Goal: Information Seeking & Learning: Learn about a topic

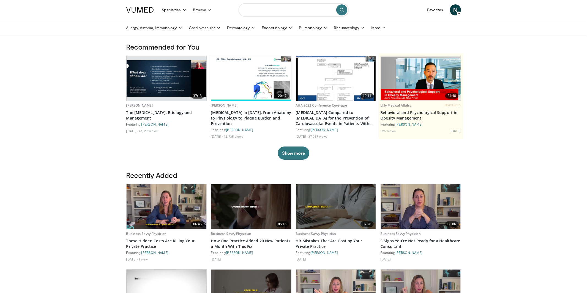
click at [301, 12] on input "Search topics, interventions" at bounding box center [294, 9] width 110 height 13
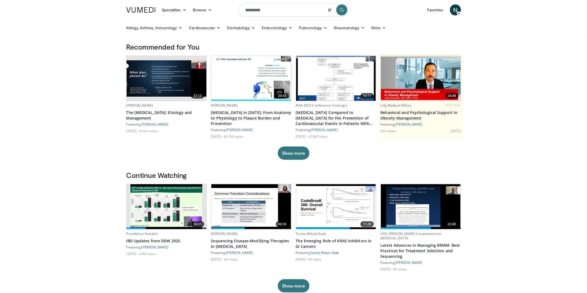
type input "*********"
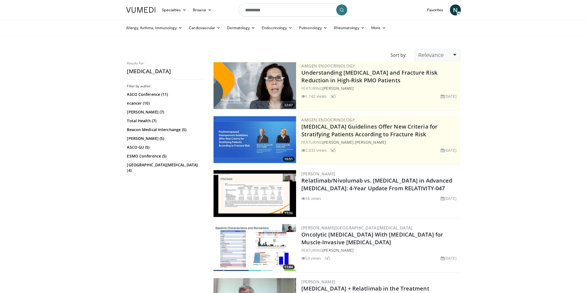
click at [446, 55] on link "Relevance" at bounding box center [437, 55] width 45 height 12
click at [438, 105] on link "Newest" at bounding box center [437, 103] width 44 height 9
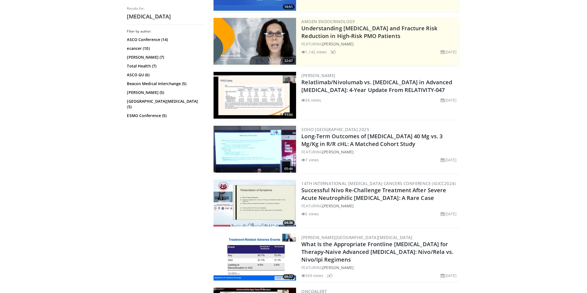
scroll to position [100, 0]
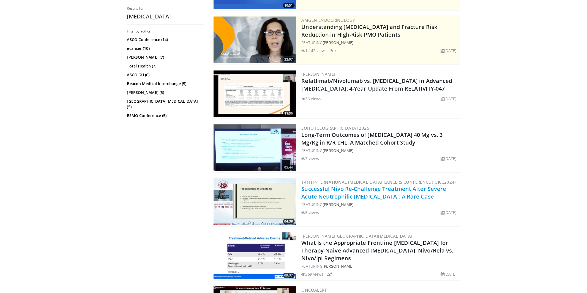
click at [378, 198] on link "Successful Nivo Re-Challenge Treatment After Severe Acute Neutrophilic Gastriti…" at bounding box center [374, 192] width 145 height 15
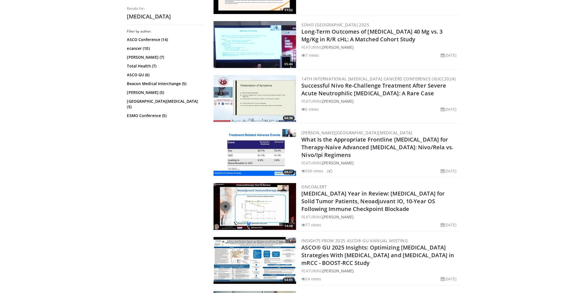
scroll to position [0, 0]
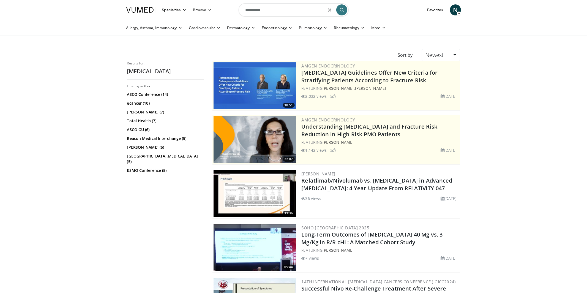
drag, startPoint x: 233, startPoint y: 7, endPoint x: 218, endPoint y: 7, distance: 14.9
click at [218, 7] on nav "Specialties Adult & Family Medicine Allergy, [MEDICAL_DATA], Immunology Anesthe…" at bounding box center [293, 10] width 341 height 20
type input "******"
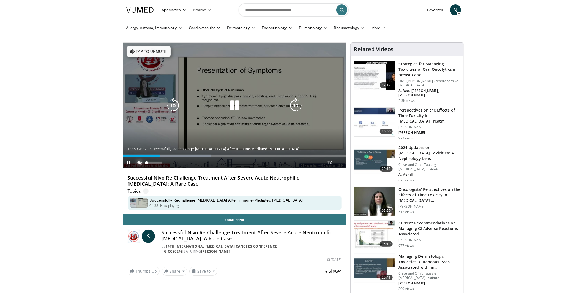
drag, startPoint x: 139, startPoint y: 162, endPoint x: 134, endPoint y: 162, distance: 5.2
click at [139, 162] on span "Video Player" at bounding box center [139, 162] width 11 height 11
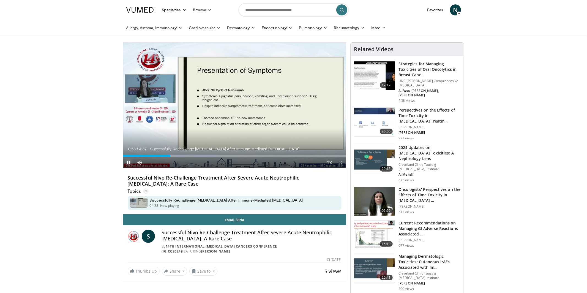
click at [128, 163] on span "Video Player" at bounding box center [128, 162] width 11 height 11
click at [131, 164] on span "Video Player" at bounding box center [128, 162] width 11 height 11
click at [167, 156] on div "Progress Bar" at bounding box center [167, 156] width 1 height 2
click at [169, 156] on div "Progress Bar" at bounding box center [169, 156] width 1 height 2
click at [170, 156] on div "Progress Bar" at bounding box center [170, 156] width 1 height 2
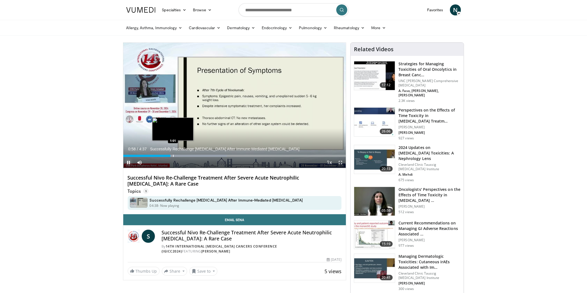
click at [173, 156] on div "Progress Bar" at bounding box center [173, 156] width 1 height 2
click at [127, 162] on span "Video Player" at bounding box center [128, 162] width 11 height 11
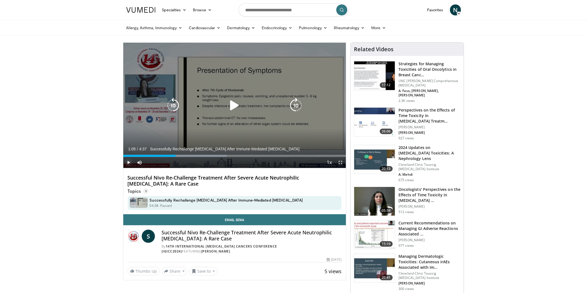
click at [128, 162] on span "Video Player" at bounding box center [128, 162] width 11 height 11
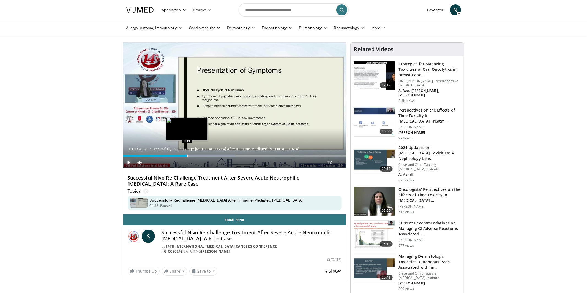
click at [187, 156] on div "Progress Bar" at bounding box center [187, 156] width 1 height 2
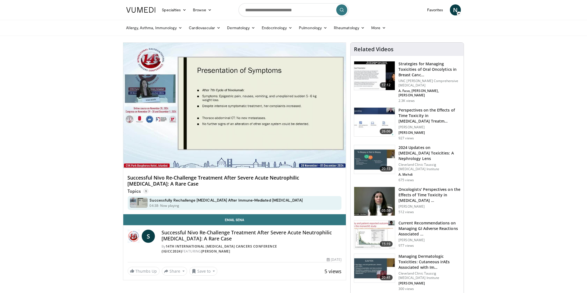
click at [194, 156] on video-js "**********" at bounding box center [234, 106] width 223 height 126
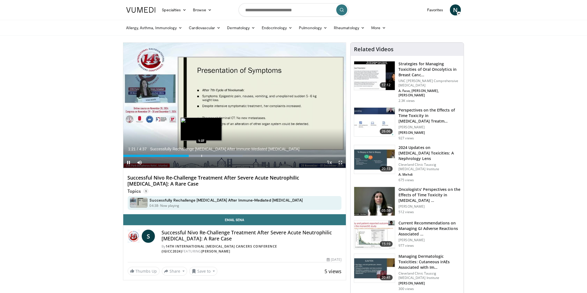
click at [202, 156] on div "Progress Bar" at bounding box center [202, 156] width 1 height 2
click at [210, 156] on div "Progress Bar" at bounding box center [210, 156] width 1 height 2
click at [214, 156] on div "Progress Bar" at bounding box center [214, 156] width 1 height 2
click at [218, 156] on div "Progress Bar" at bounding box center [218, 156] width 1 height 2
click at [225, 156] on div "Progress Bar" at bounding box center [225, 156] width 1 height 2
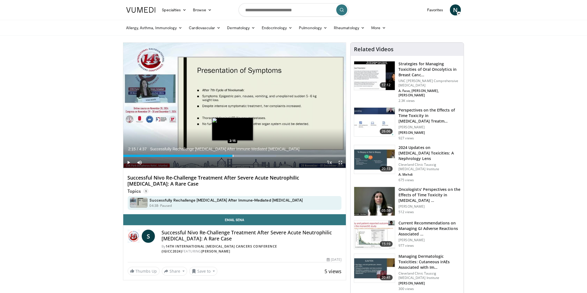
click at [233, 155] on div "Progress Bar" at bounding box center [233, 156] width 1 height 2
click at [252, 156] on div "Progress Bar" at bounding box center [256, 156] width 74 height 2
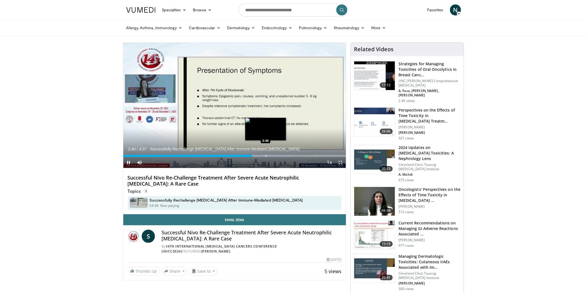
click at [266, 156] on div "Progress Bar" at bounding box center [266, 156] width 1 height 2
click at [273, 156] on div "Progress Bar" at bounding box center [273, 156] width 1 height 2
click at [282, 156] on div "Progress Bar" at bounding box center [282, 156] width 1 height 2
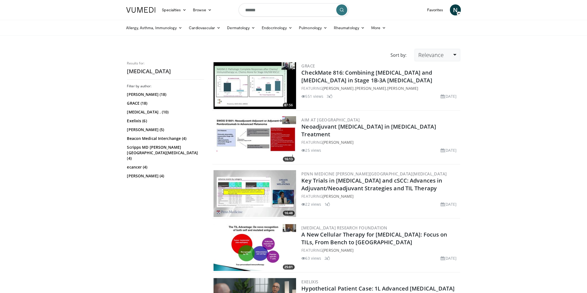
click at [446, 57] on link "Relevance" at bounding box center [437, 55] width 45 height 12
click at [439, 101] on link "Newest" at bounding box center [437, 103] width 44 height 9
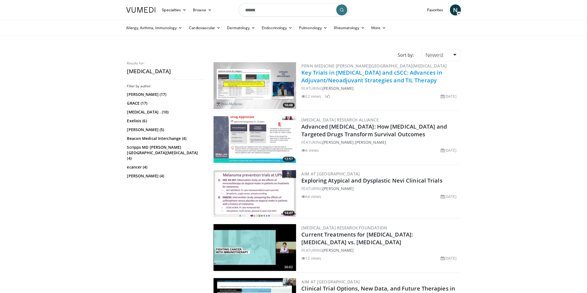
click at [370, 75] on link "Key Trials in Melanoma and cSCC: Advances in Adjuvant/Neoadjuvant Strategies an…" at bounding box center [372, 76] width 141 height 15
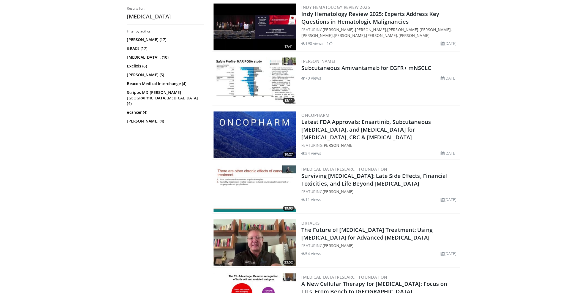
scroll to position [437, 0]
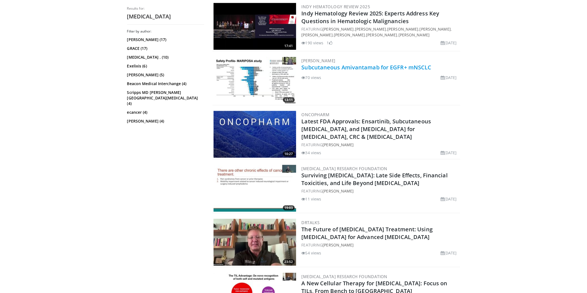
click at [372, 66] on link "Subcutaneous Amivantamab for EGFR+ mNSCLC" at bounding box center [367, 67] width 130 height 7
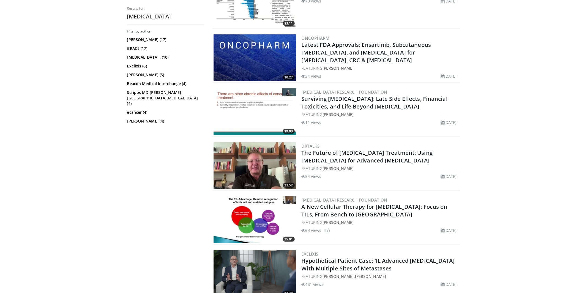
scroll to position [516, 0]
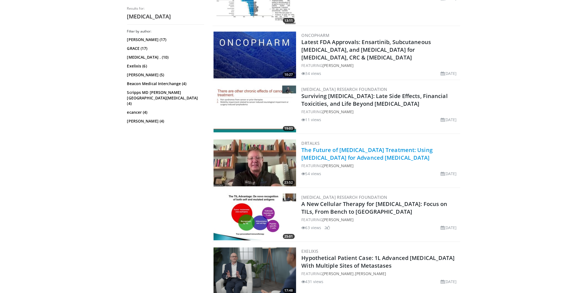
click at [333, 151] on link "The Future of Cancer Treatment: Using Immunotherapy for Advanced Prostate Cancer" at bounding box center [367, 153] width 131 height 15
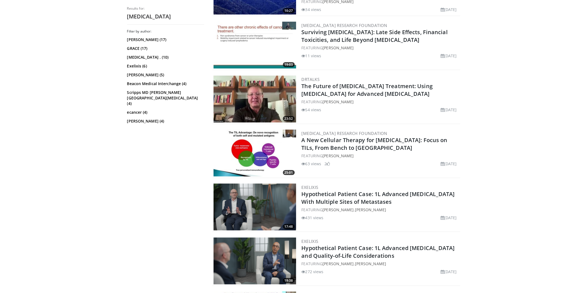
scroll to position [581, 0]
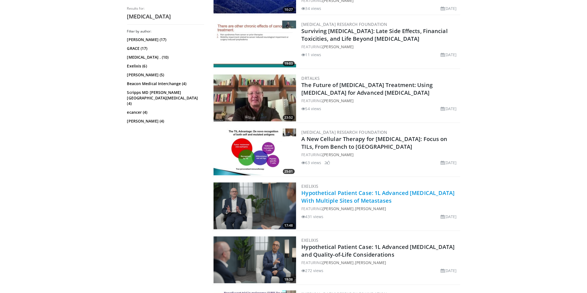
click at [387, 198] on link "Hypothetical Patient Case: 1L Advanced [MEDICAL_DATA] With Multiple Sites of Me…" at bounding box center [378, 196] width 153 height 15
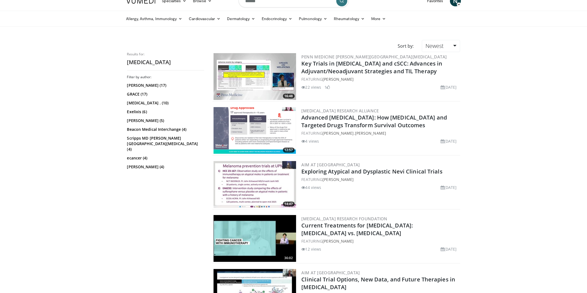
scroll to position [0, 0]
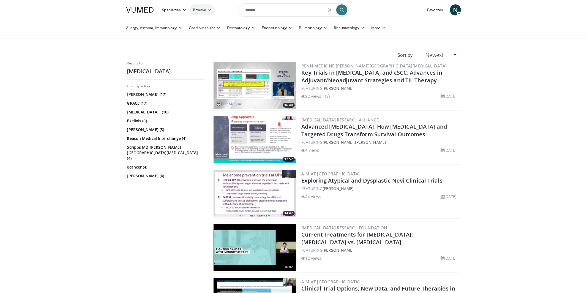
drag, startPoint x: 266, startPoint y: 12, endPoint x: 194, endPoint y: 10, distance: 71.9
click at [194, 10] on nav "Specialties Adult & Family Medicine Allergy, Asthma, Immunology Anesthesiology …" at bounding box center [293, 10] width 341 height 20
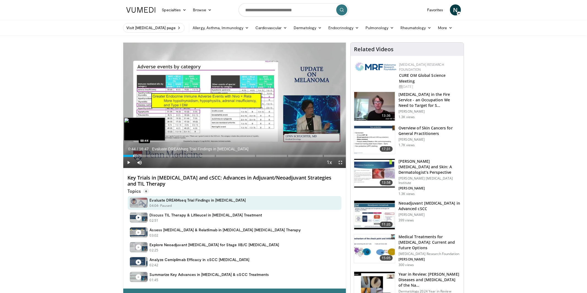
click at [133, 155] on div "Progress Bar" at bounding box center [133, 156] width 1 height 2
click at [141, 155] on div "Progress Bar" at bounding box center [141, 156] width 1 height 2
click at [137, 155] on div "Progress Bar" at bounding box center [137, 156] width 1 height 2
click at [147, 155] on div "Progress Bar" at bounding box center [147, 156] width 1 height 2
click at [151, 156] on div "Progress Bar" at bounding box center [151, 156] width 1 height 2
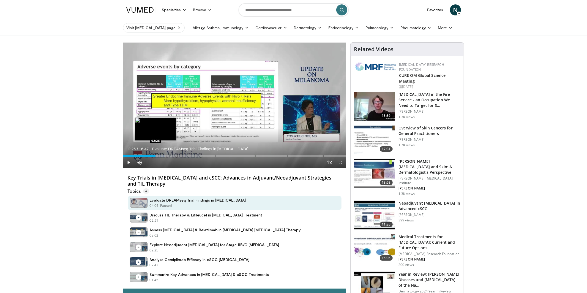
click at [156, 156] on div "Progress Bar" at bounding box center [156, 156] width 1 height 2
click at [161, 156] on div "Progress Bar" at bounding box center [161, 156] width 1 height 2
click at [169, 155] on div "Progress Bar" at bounding box center [169, 156] width 1 height 2
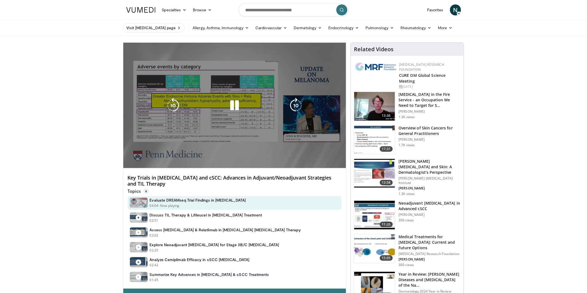
click at [0, 0] on div "Progress Bar" at bounding box center [0, 0] width 0 height 0
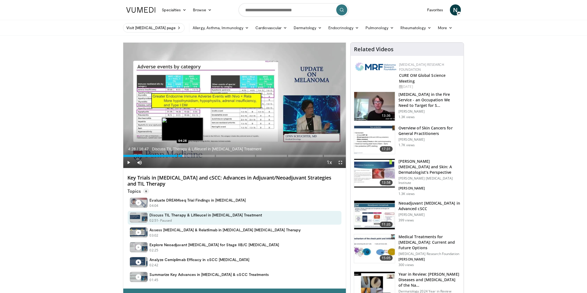
click at [183, 156] on div "Progress Bar" at bounding box center [183, 156] width 1 height 2
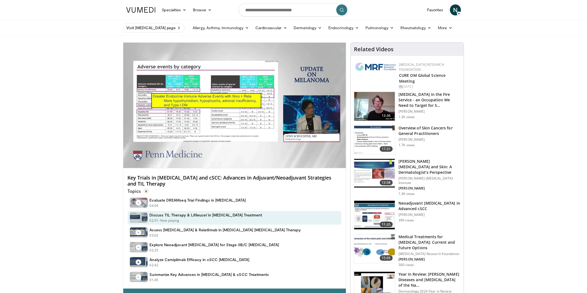
click at [188, 156] on div "10 seconds Tap to unmute" at bounding box center [234, 105] width 223 height 125
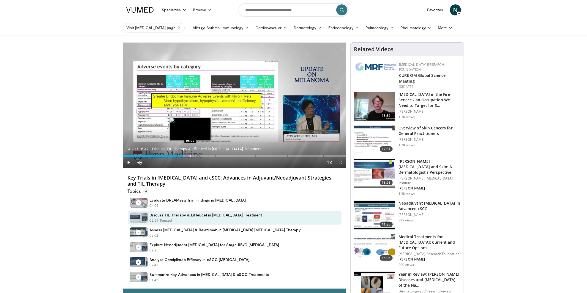
click at [191, 156] on div "Progress Bar" at bounding box center [191, 156] width 1 height 2
click at [197, 156] on div "Progress Bar" at bounding box center [197, 156] width 1 height 2
click at [204, 157] on div "Current Time 5:31 / Duration 16:47 Discuss TIL Therapy & Lifileucel in Melanoma…" at bounding box center [234, 162] width 223 height 11
click at [203, 155] on div "Progress Bar" at bounding box center [203, 156] width 1 height 2
click at [208, 156] on div "Progress Bar" at bounding box center [208, 156] width 1 height 2
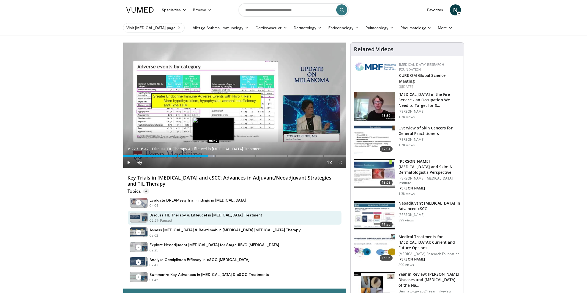
click at [214, 156] on div "Progress Bar" at bounding box center [214, 156] width 1 height 2
click at [221, 156] on div "Progress Bar" at bounding box center [221, 156] width 1 height 2
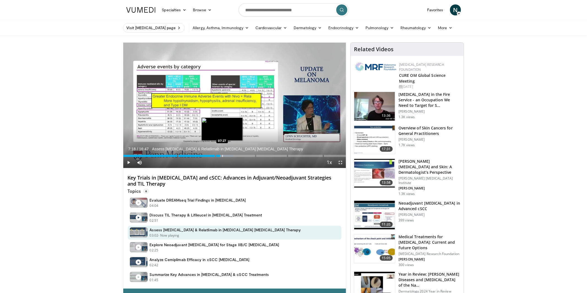
click at [222, 156] on div "Progress Bar" at bounding box center [222, 156] width 1 height 2
click at [227, 156] on div "Progress Bar" at bounding box center [226, 156] width 20 height 2
click at [230, 156] on div "Progress Bar" at bounding box center [230, 156] width 1 height 2
click at [233, 156] on div "Progress Bar" at bounding box center [233, 156] width 1 height 2
click at [237, 156] on div "Progress Bar" at bounding box center [237, 156] width 1 height 2
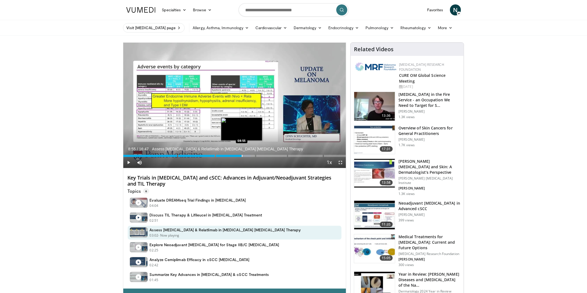
click at [242, 155] on div "Progress Bar" at bounding box center [242, 156] width 1 height 2
click at [246, 156] on div "Progress Bar" at bounding box center [246, 156] width 1 height 2
click at [252, 156] on div "Progress Bar" at bounding box center [252, 156] width 1 height 2
click at [254, 156] on div "Progress Bar" at bounding box center [254, 156] width 1 height 2
click at [258, 156] on div "Progress Bar" at bounding box center [258, 156] width 1 height 2
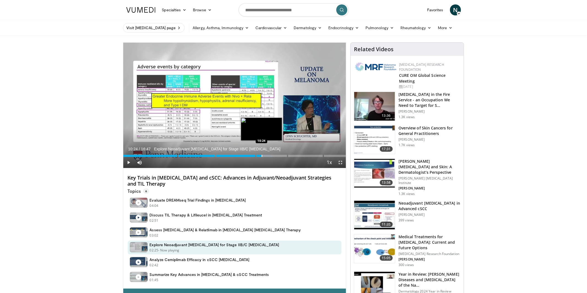
click at [262, 156] on div "Progress Bar" at bounding box center [262, 156] width 1 height 2
click at [265, 156] on div "Progress Bar" at bounding box center [265, 156] width 1 height 2
click at [276, 156] on div "Progress Bar" at bounding box center [276, 156] width 1 height 2
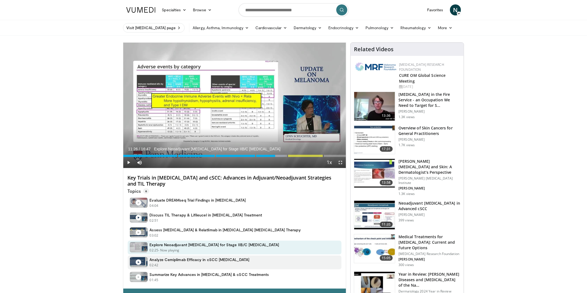
click at [211, 258] on h4 "Analyze Cemiplimab Efficacy in cSCC Adjuvant Therapy" at bounding box center [200, 259] width 100 height 5
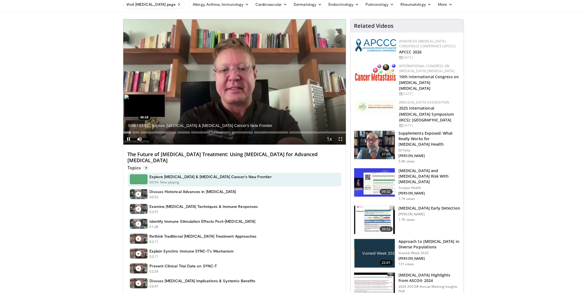
scroll to position [23, 0]
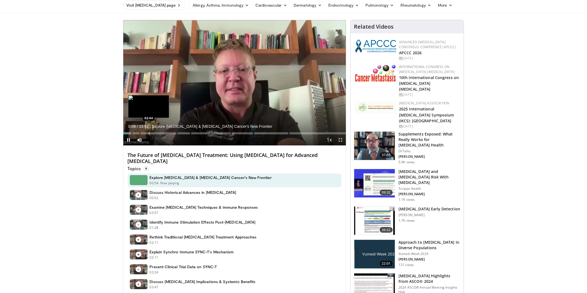
click at [149, 132] on div "Loaded : 3.46% 00:09 02:44" at bounding box center [234, 131] width 223 height 5
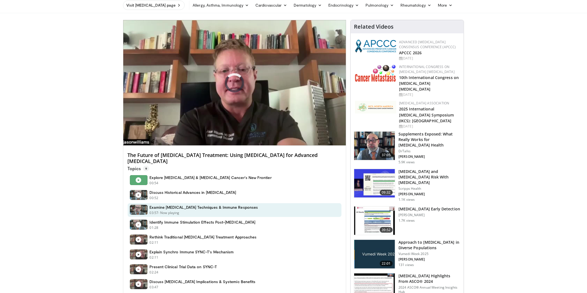
scroll to position [22, 0]
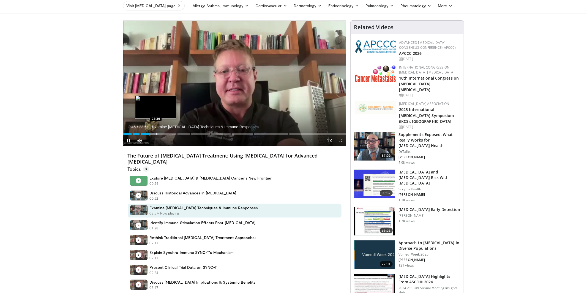
click at [156, 133] on div "Progress Bar" at bounding box center [156, 134] width 1 height 2
click at [164, 133] on div "Loaded : 15.93% 04:21 04:21" at bounding box center [234, 132] width 223 height 5
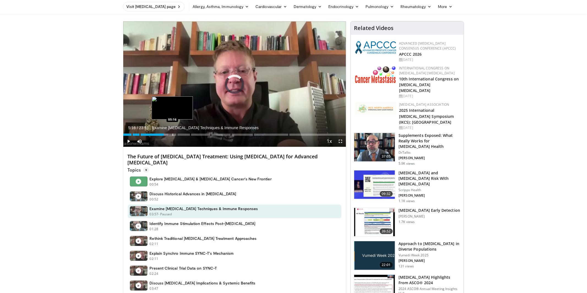
scroll to position [23, 0]
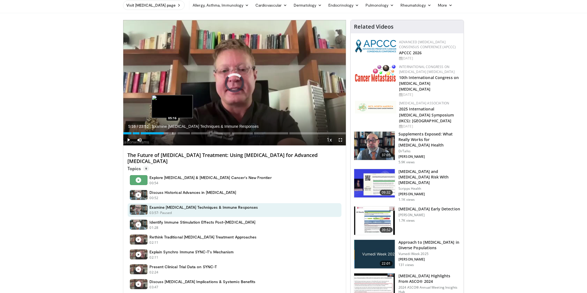
click at [172, 135] on div "Current Time 5:16 / Duration 23:51 Examine Ablation Techniques & Immune Respons…" at bounding box center [234, 139] width 223 height 11
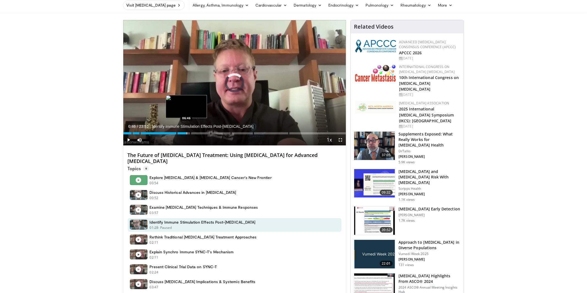
click at [186, 134] on div "Current Time 6:46 / Duration 23:51 Identify Immune Stimulation Effects Post-Abl…" at bounding box center [234, 139] width 223 height 11
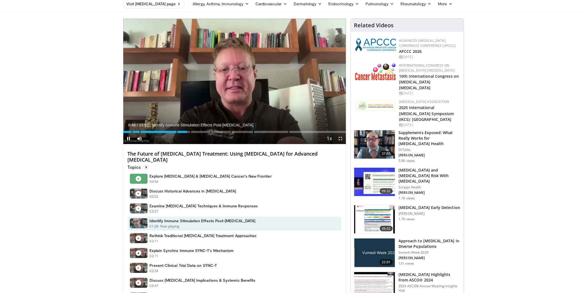
click at [196, 134] on div "Current Time 6:46 / Duration 23:51 Identify Immune Stimulation Effects Post-Abl…" at bounding box center [234, 138] width 223 height 11
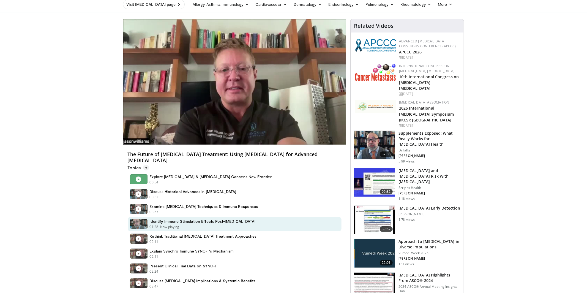
scroll to position [21, 0]
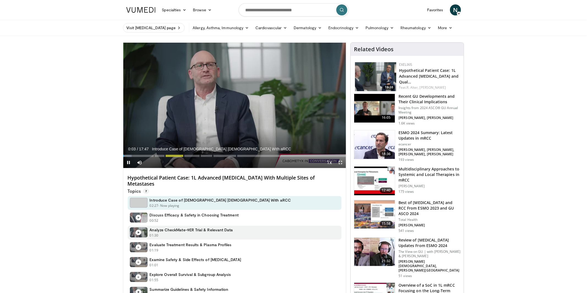
click at [177, 232] on h4 "Analyze CheckMate-9ER Trial & Relevant Data" at bounding box center [191, 229] width 83 height 5
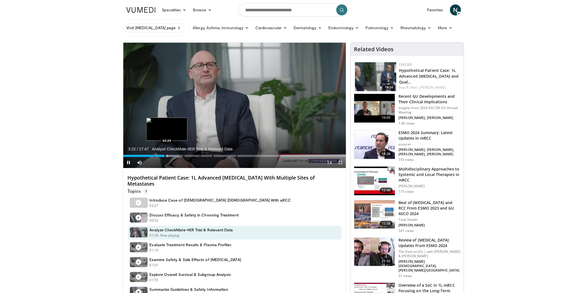
click at [167, 156] on div "Progress Bar" at bounding box center [167, 156] width 1 height 2
click at [128, 163] on span "Video Player" at bounding box center [128, 162] width 11 height 11
click at [127, 163] on span "Video Player" at bounding box center [128, 162] width 11 height 11
click at [171, 156] on div "Progress Bar" at bounding box center [171, 156] width 1 height 2
click at [173, 156] on div "Progress Bar" at bounding box center [173, 156] width 1 height 2
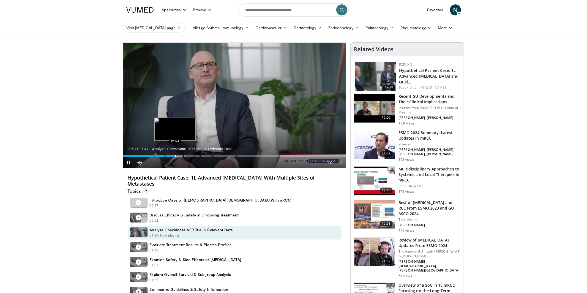
click at [175, 156] on video-js "**********" at bounding box center [234, 106] width 223 height 126
click at [177, 156] on div "Progress Bar" at bounding box center [177, 156] width 1 height 2
click at [180, 156] on div "Progress Bar" at bounding box center [180, 156] width 1 height 2
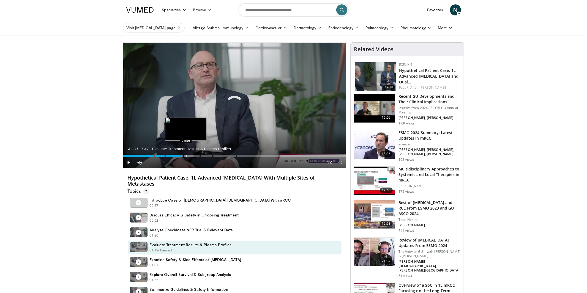
click at [186, 156] on div "Progress Bar" at bounding box center [186, 156] width 1 height 2
click at [190, 156] on div "Progress Bar" at bounding box center [190, 156] width 1 height 2
drag, startPoint x: 129, startPoint y: 163, endPoint x: 86, endPoint y: 161, distance: 42.7
click at [127, 162] on span "Video Player" at bounding box center [128, 162] width 11 height 11
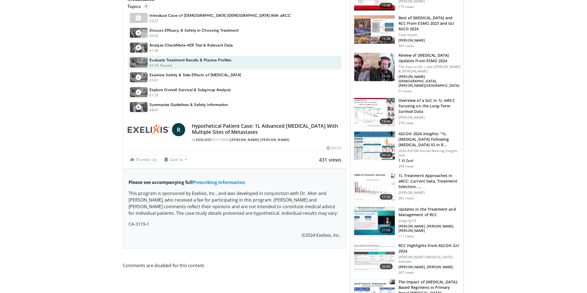
scroll to position [187, 0]
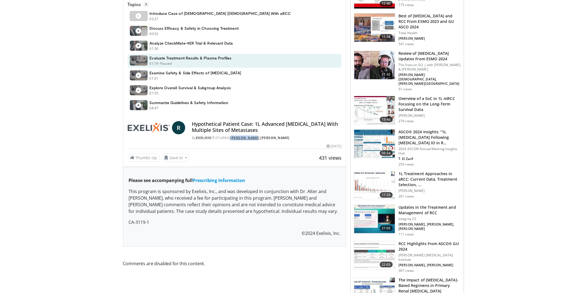
drag, startPoint x: 233, startPoint y: 138, endPoint x: 256, endPoint y: 138, distance: 23.7
click at [258, 138] on div "By Exelixis FEATURING [PERSON_NAME] , [PERSON_NAME]" at bounding box center [267, 137] width 150 height 5
copy link "[PERSON_NAME]"
drag, startPoint x: 295, startPoint y: 137, endPoint x: 260, endPoint y: 139, distance: 34.7
click at [261, 139] on div "By Exelixis FEATURING [PERSON_NAME] , [PERSON_NAME]" at bounding box center [267, 137] width 150 height 5
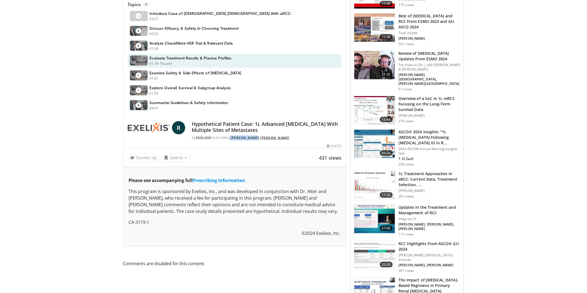
copy link "[PERSON_NAME]"
